Goal: Transaction & Acquisition: Obtain resource

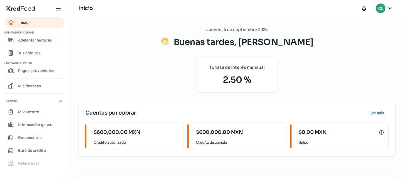
click at [33, 41] on span "Adelantar facturas" at bounding box center [35, 40] width 34 height 7
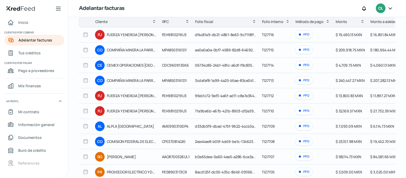
scroll to position [59, 0]
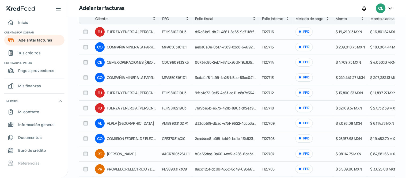
click at [85, 79] on input "checkbox" at bounding box center [85, 77] width 5 height 5
checkbox input "true"
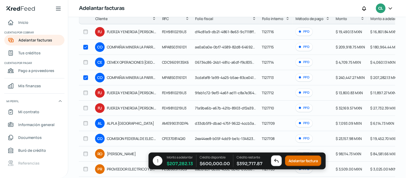
checkbox input "true"
checkbox input "false"
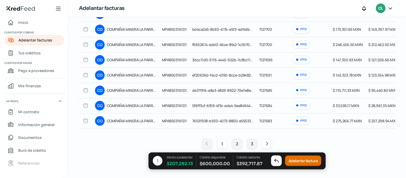
scroll to position [110, 0]
click at [179, 163] on span "$ 207,282.13" at bounding box center [180, 163] width 26 height 7
click at [303, 162] on button "Adelantar factura" at bounding box center [303, 160] width 36 height 11
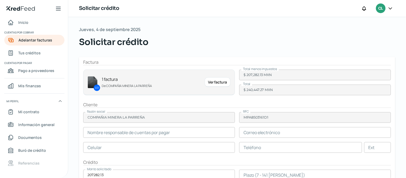
type input "[PERSON_NAME] [PERSON_NAME]"
type input "[EMAIL_ADDRESS][DOMAIN_NAME]"
type input "87 - [DATE] - 3300"
type input "3673"
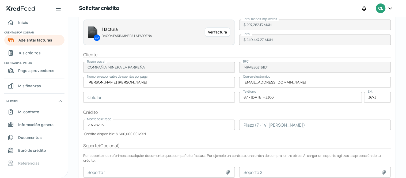
scroll to position [59, 0]
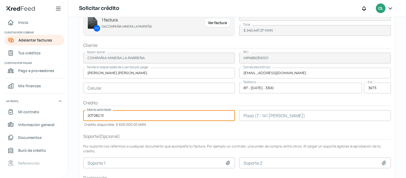
drag, startPoint x: 119, startPoint y: 114, endPoint x: 66, endPoint y: 113, distance: 53.0
click at [66, 113] on div "Inicio | KredFeed Inicio Cuentas por cobrar Adelantar facturas Tus créditos Cue…" at bounding box center [203, 89] width 406 height 178
type input "150000"
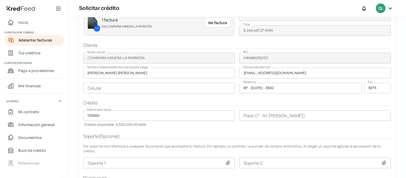
click at [185, 127] on form "Factura CO 1 factura De COMPAÑIA MINERA LA PARREÑA Ver factura Total menos impu…" at bounding box center [237, 103] width 316 height 211
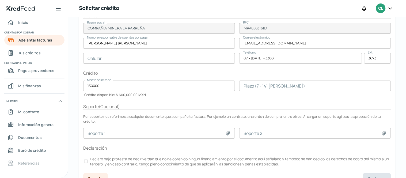
click at [248, 87] on input "number" at bounding box center [315, 86] width 152 height 11
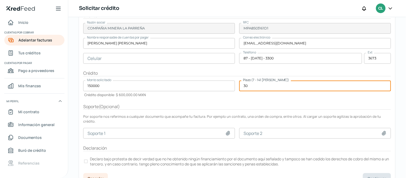
type input "30"
click at [343, 99] on form "Factura CO 1 factura De COMPAÑIA MINERA LA PARREÑA Ver factura Total menos impu…" at bounding box center [237, 73] width 316 height 211
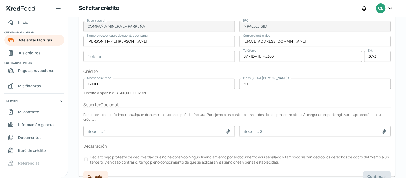
scroll to position [91, 0]
click at [86, 157] on div at bounding box center [86, 159] width 4 height 4
click at [379, 174] on span "Continuar" at bounding box center [377, 176] width 18 height 4
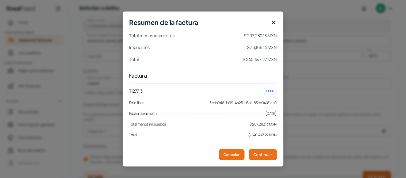
click at [275, 21] on icon at bounding box center [273, 22] width 6 height 6
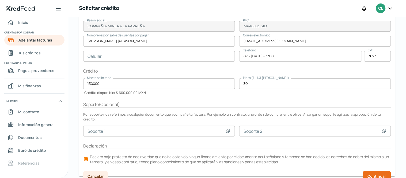
scroll to position [0, 0]
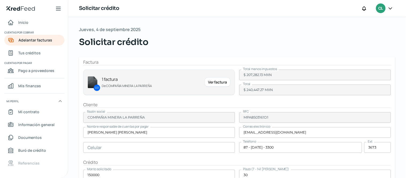
click at [223, 82] on div "Ver factura" at bounding box center [218, 82] width 26 height 10
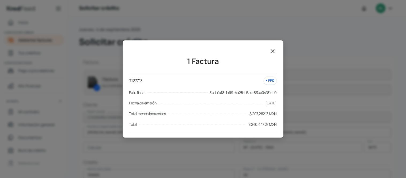
click at [272, 50] on icon at bounding box center [272, 51] width 6 height 6
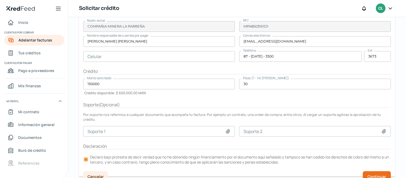
scroll to position [91, 0]
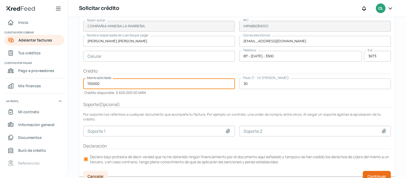
click at [100, 84] on input "150000" at bounding box center [159, 83] width 152 height 11
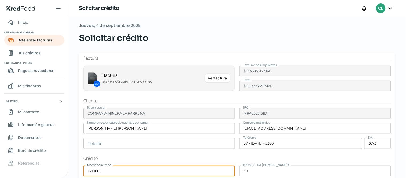
scroll to position [0, 0]
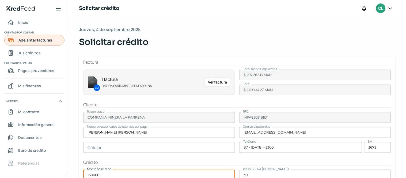
click at [28, 38] on span "Adelantar facturas" at bounding box center [35, 40] width 34 height 7
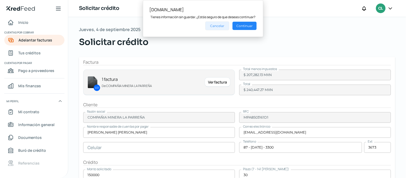
click at [220, 24] on button "Cancelar" at bounding box center [217, 25] width 24 height 9
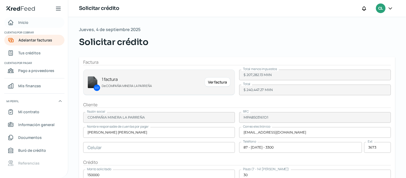
click at [40, 24] on link "Inicio" at bounding box center [34, 22] width 60 height 11
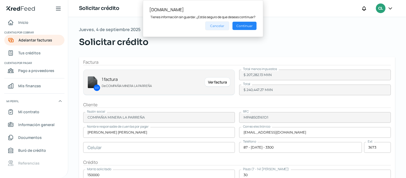
click at [219, 27] on button "Cancelar" at bounding box center [217, 25] width 24 height 9
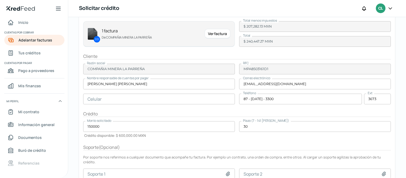
scroll to position [91, 0]
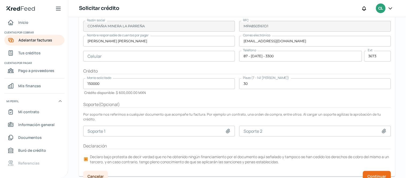
click at [86, 158] on div at bounding box center [86, 159] width 2 height 2
click at [90, 174] on span "Cancelar" at bounding box center [96, 176] width 16 height 4
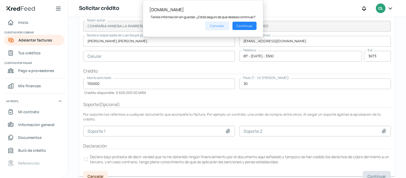
click at [217, 24] on button "Cancelar" at bounding box center [217, 25] width 24 height 9
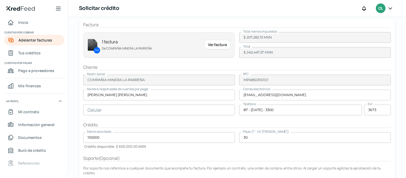
scroll to position [0, 0]
